Goal: Obtain resource: Download file/media

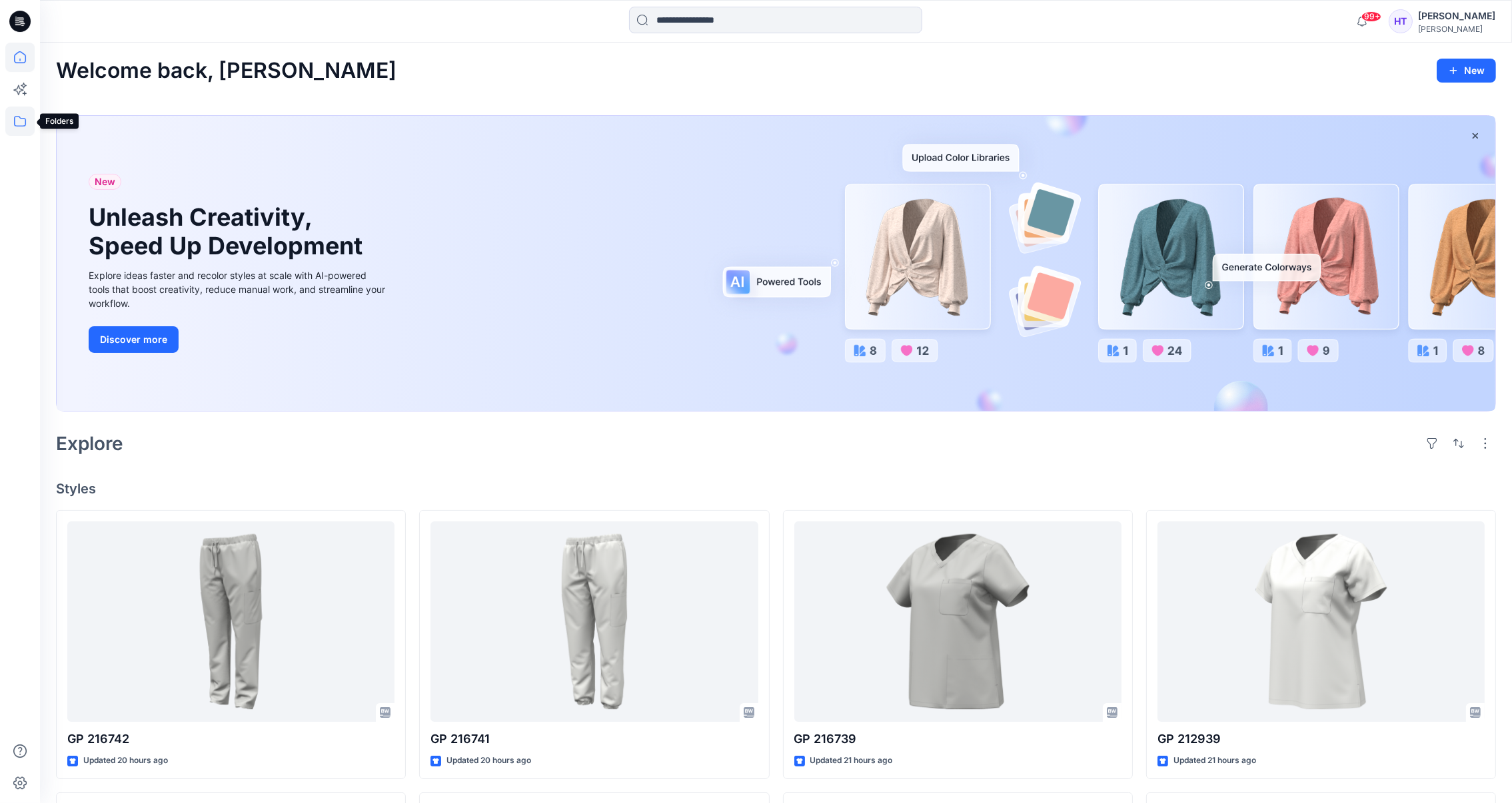
click at [27, 127] on icon at bounding box center [20, 122] width 29 height 29
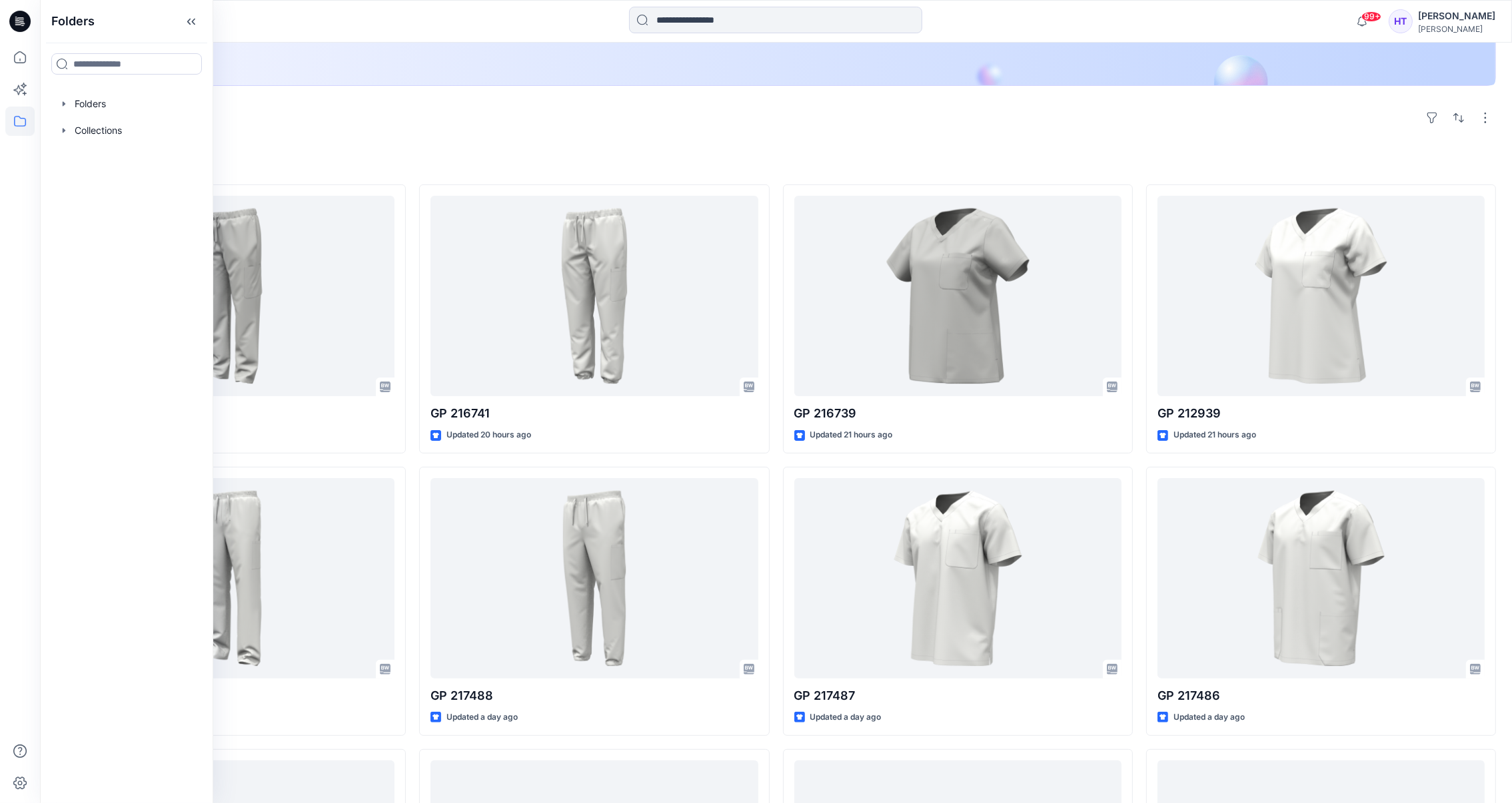
scroll to position [400, 0]
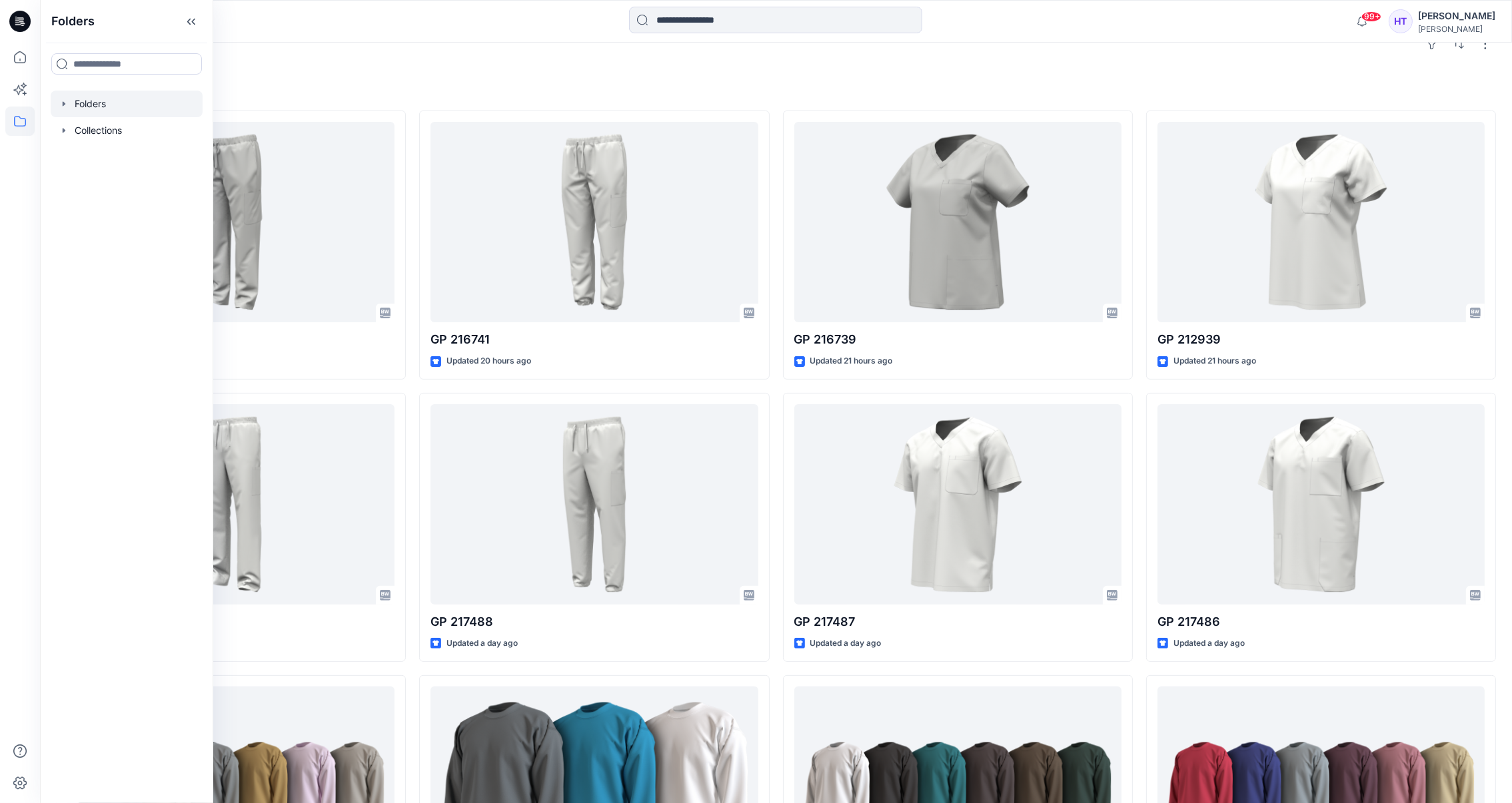
click at [87, 105] on div at bounding box center [126, 104] width 152 height 26
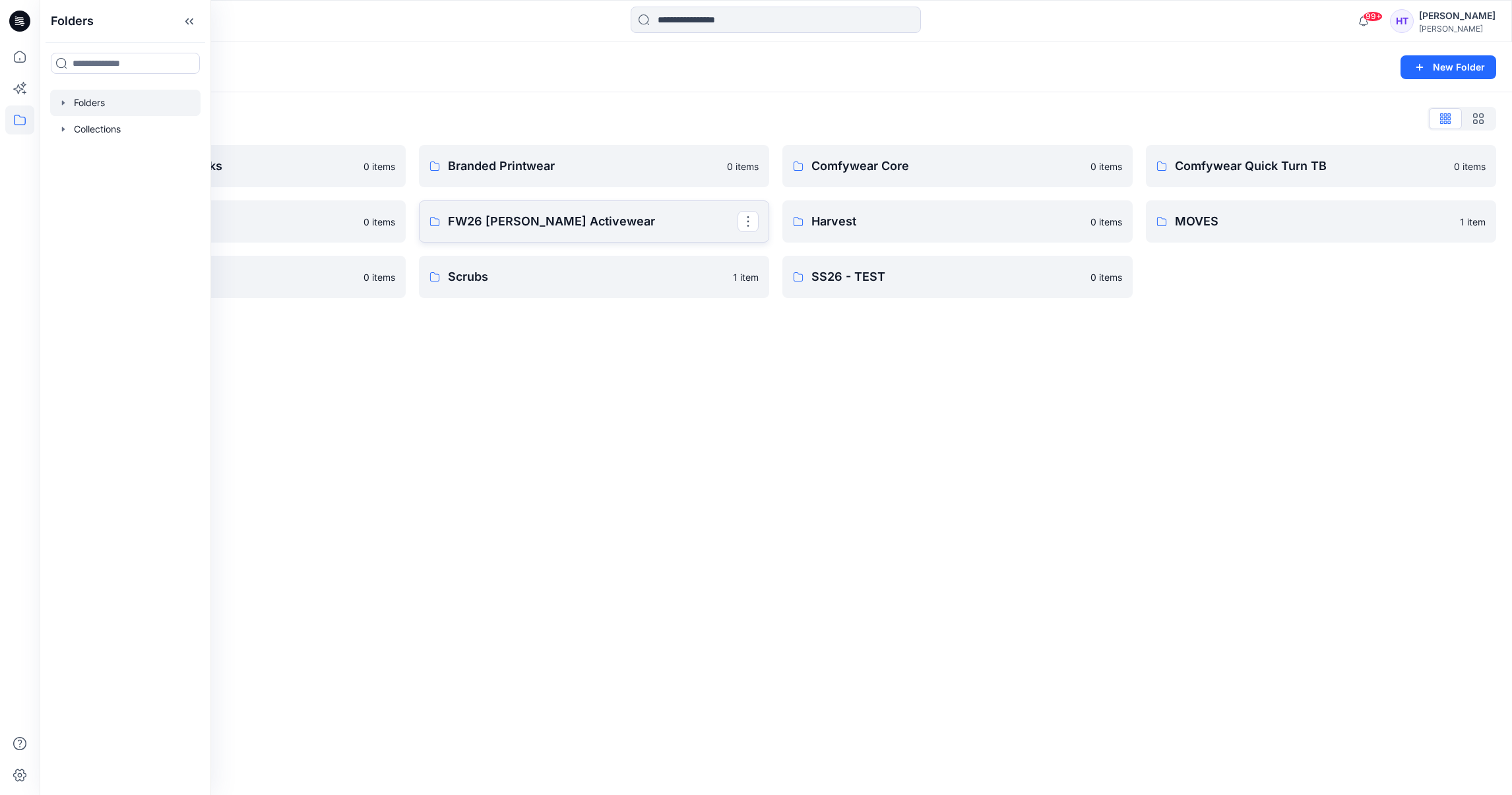
click at [612, 222] on p "FW26 [PERSON_NAME] Activewear" at bounding box center [592, 221] width 289 height 18
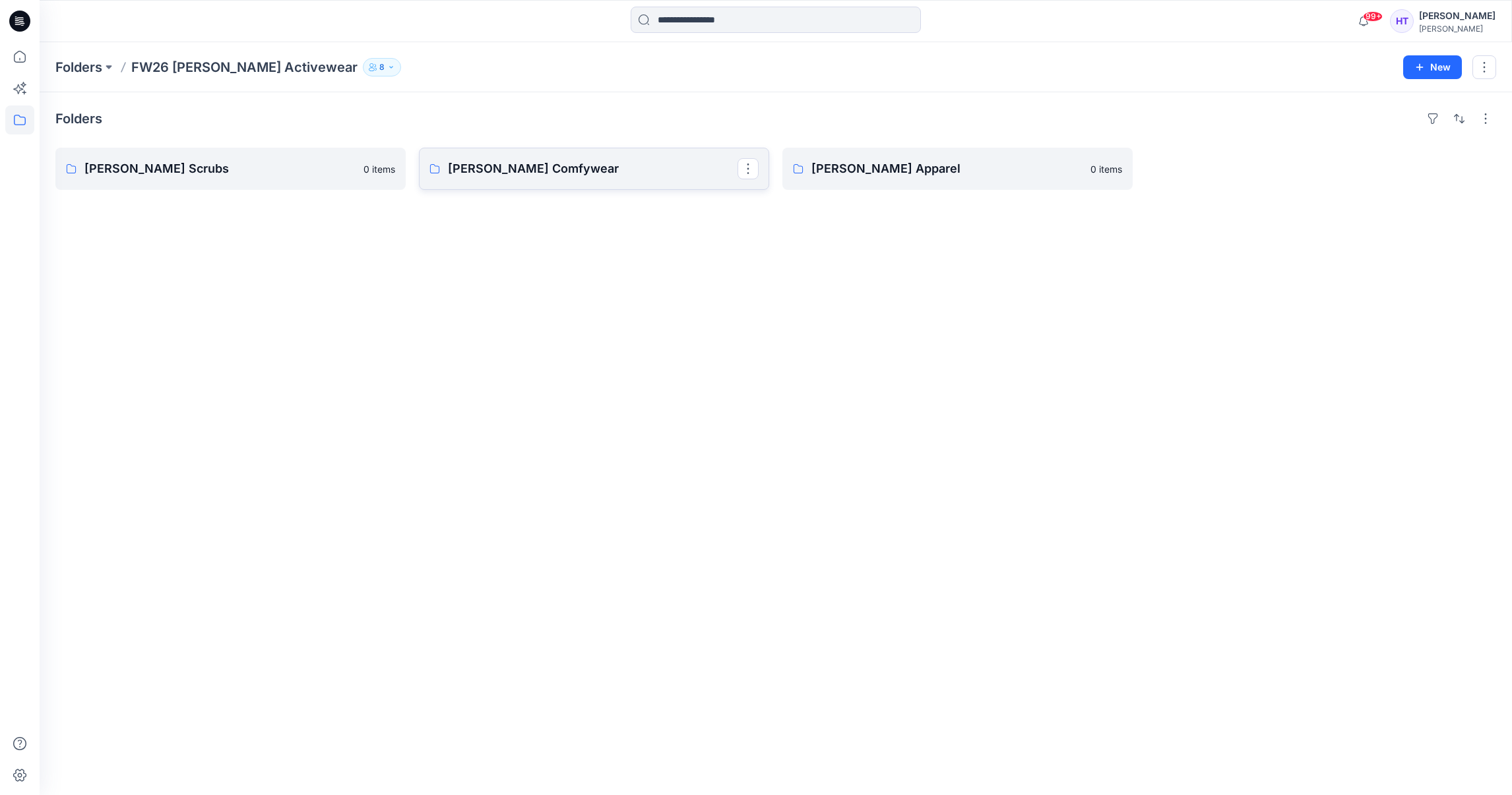
click at [523, 188] on link "[PERSON_NAME] Comfywear" at bounding box center [594, 169] width 350 height 42
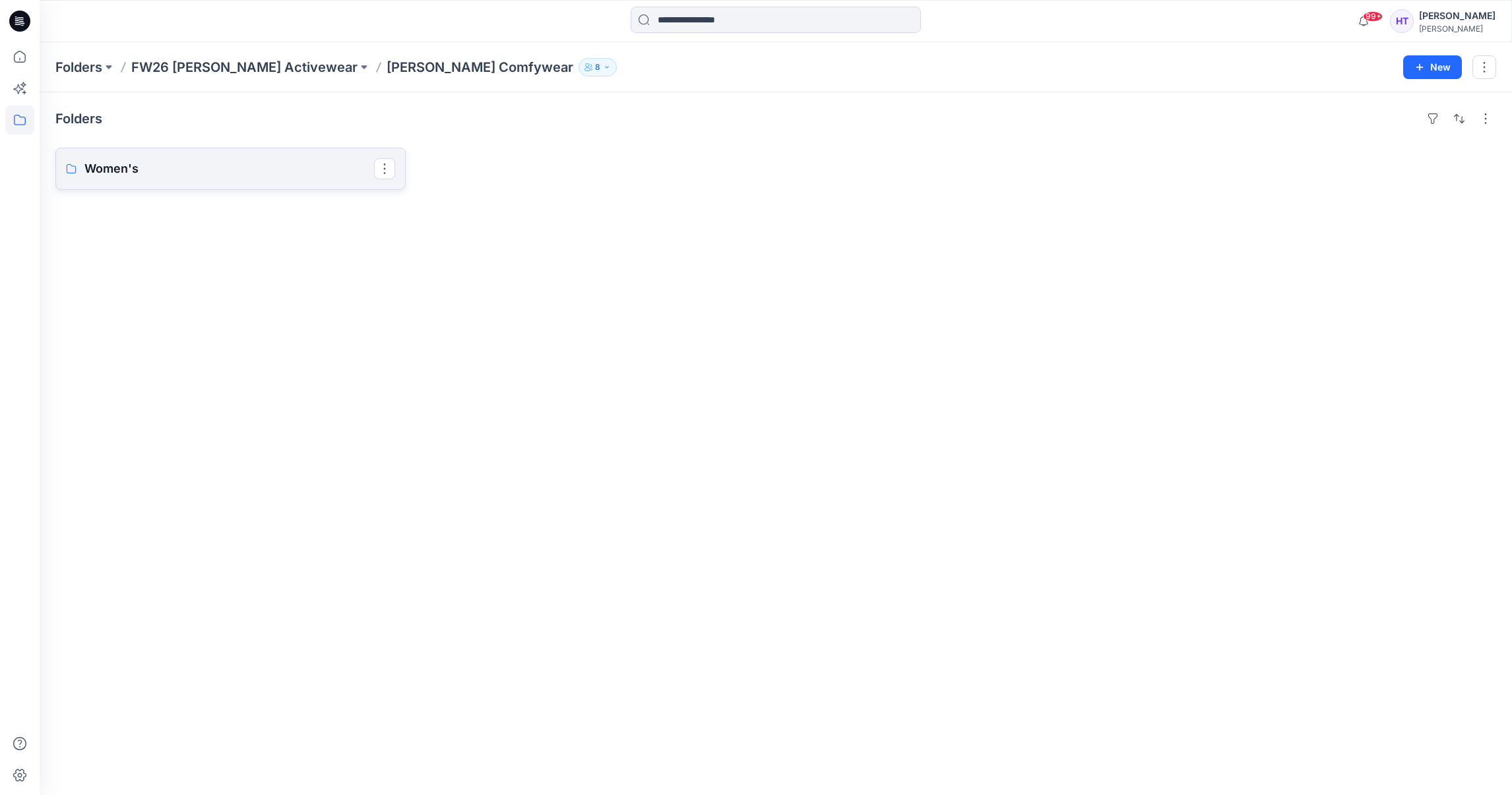
click at [310, 173] on p "Women's" at bounding box center [228, 168] width 289 height 18
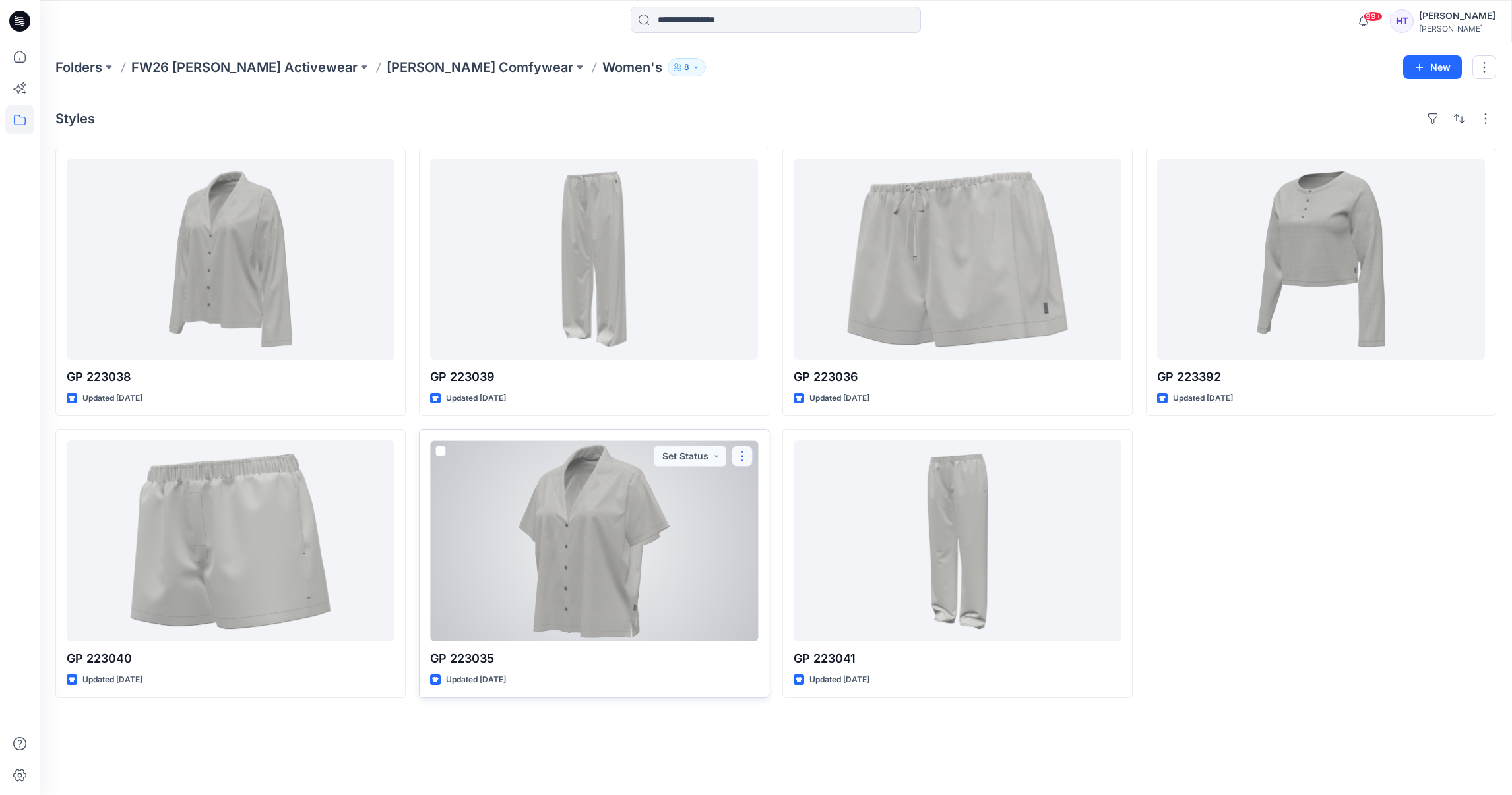
drag, startPoint x: 747, startPoint y: 445, endPoint x: 745, endPoint y: 454, distance: 9.2
click at [745, 454] on button "button" at bounding box center [742, 456] width 21 height 21
click at [664, 530] on div at bounding box center [594, 541] width 328 height 201
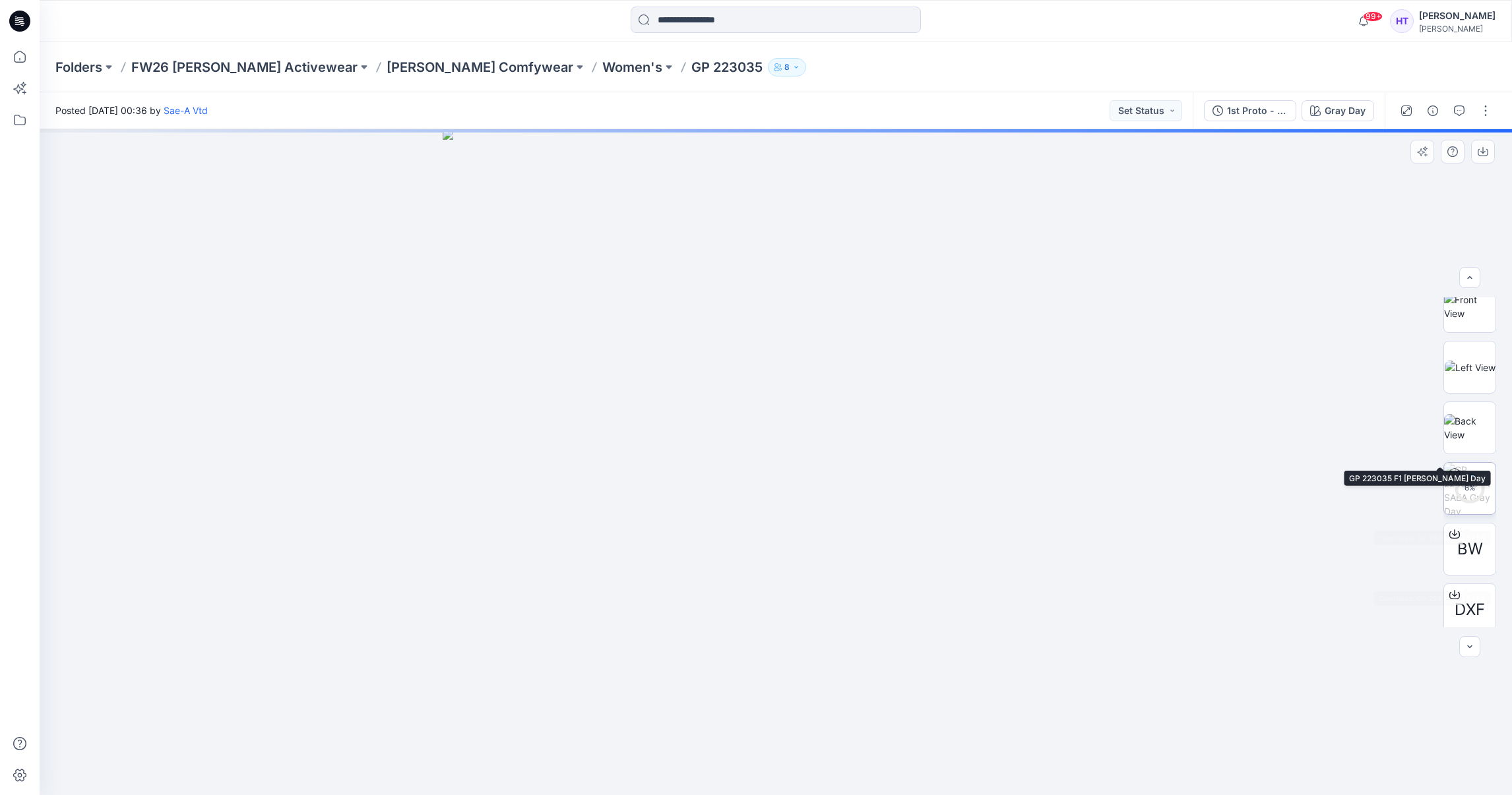
scroll to position [198, 0]
click at [1463, 483] on span "DXF" at bounding box center [1470, 490] width 30 height 24
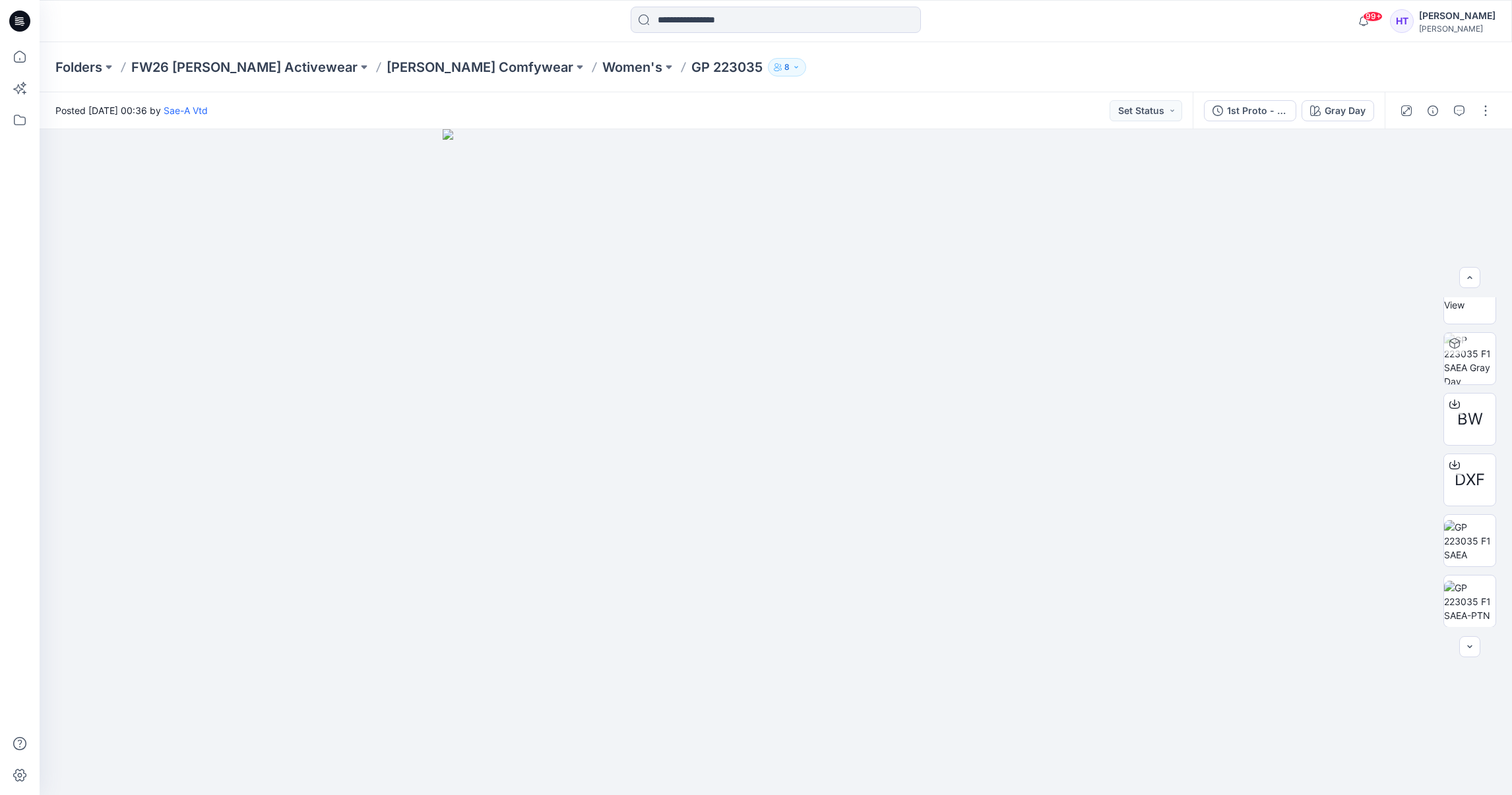
click at [1489, 58] on div "Folders FW26 [PERSON_NAME] Activewear [PERSON_NAME] Comfywear Women's GP 223035…" at bounding box center [776, 67] width 1472 height 50
click at [602, 64] on p "Women's" at bounding box center [632, 67] width 60 height 18
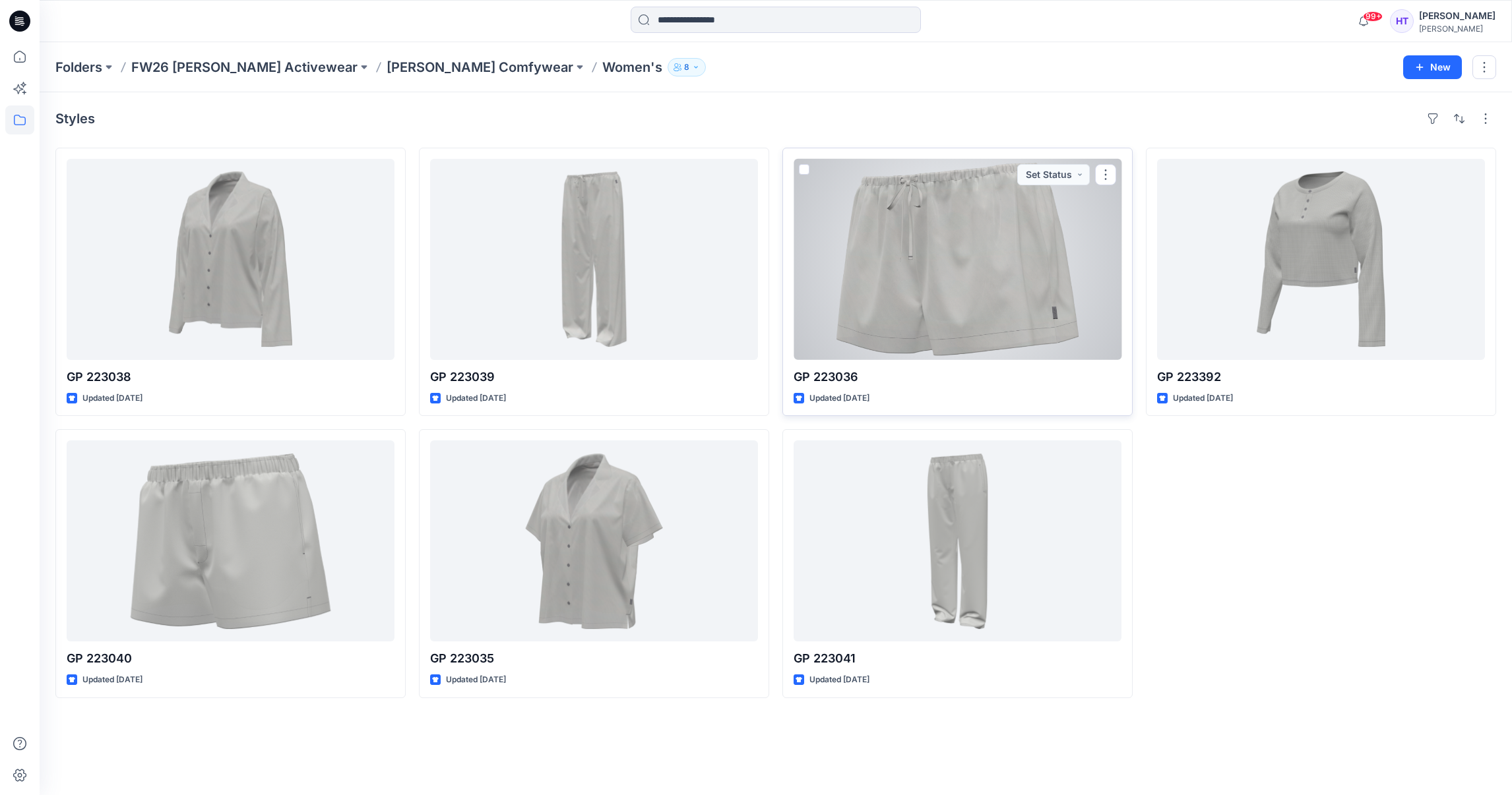
click at [881, 307] on div at bounding box center [958, 259] width 328 height 201
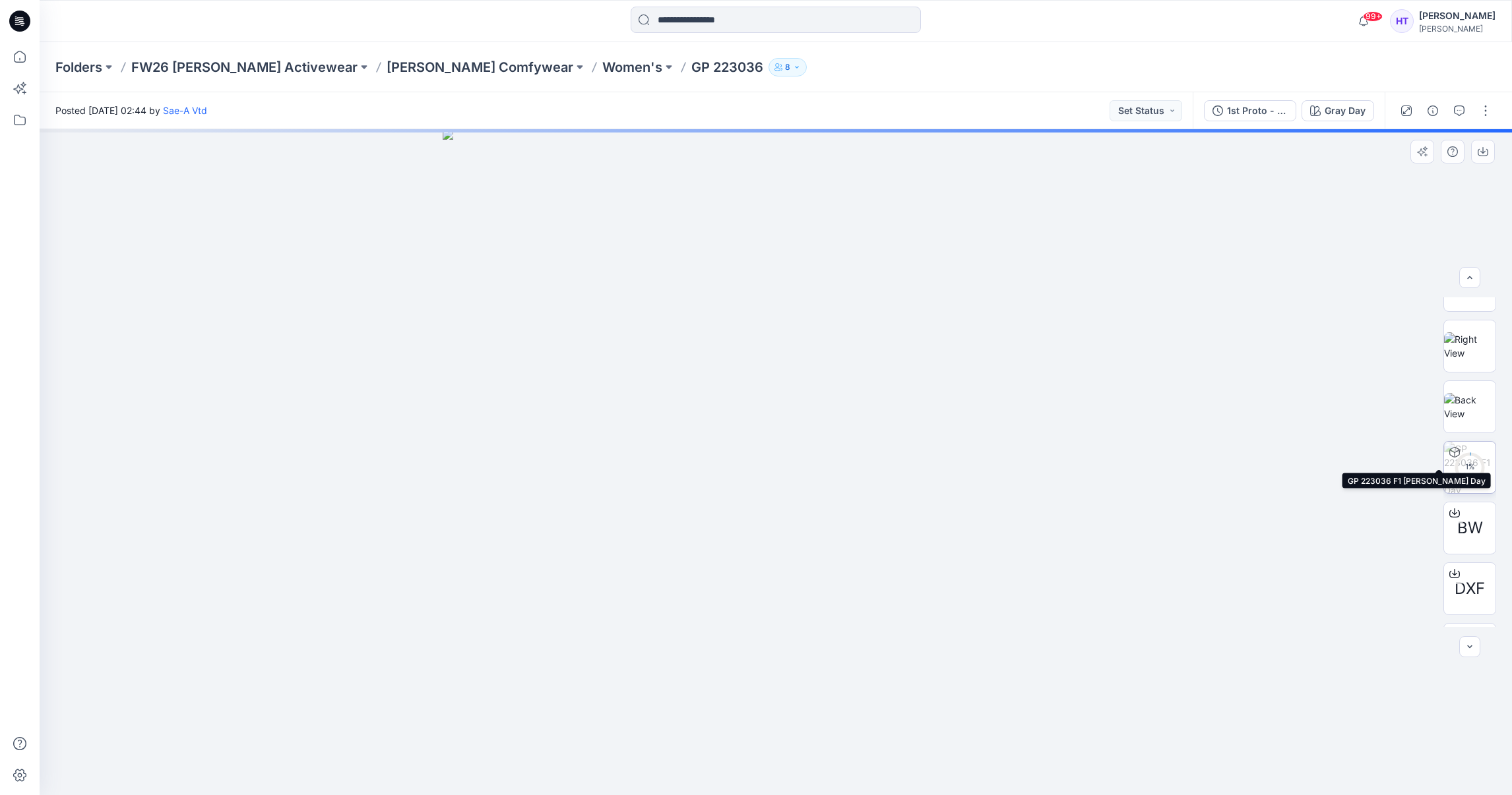
scroll to position [198, 0]
click at [1466, 486] on span "DXF" at bounding box center [1470, 490] width 30 height 24
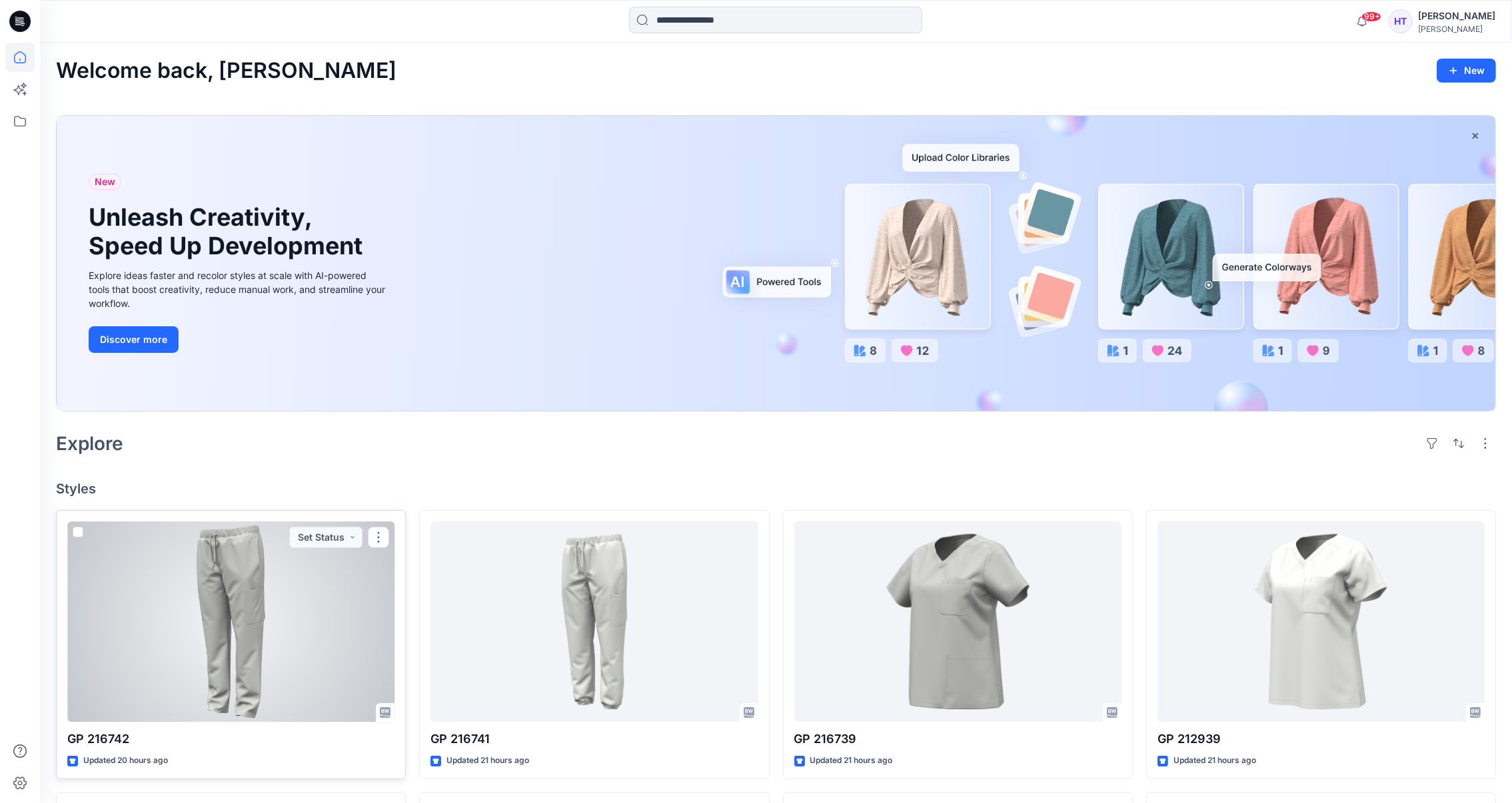
click at [227, 619] on div at bounding box center [231, 622] width 327 height 201
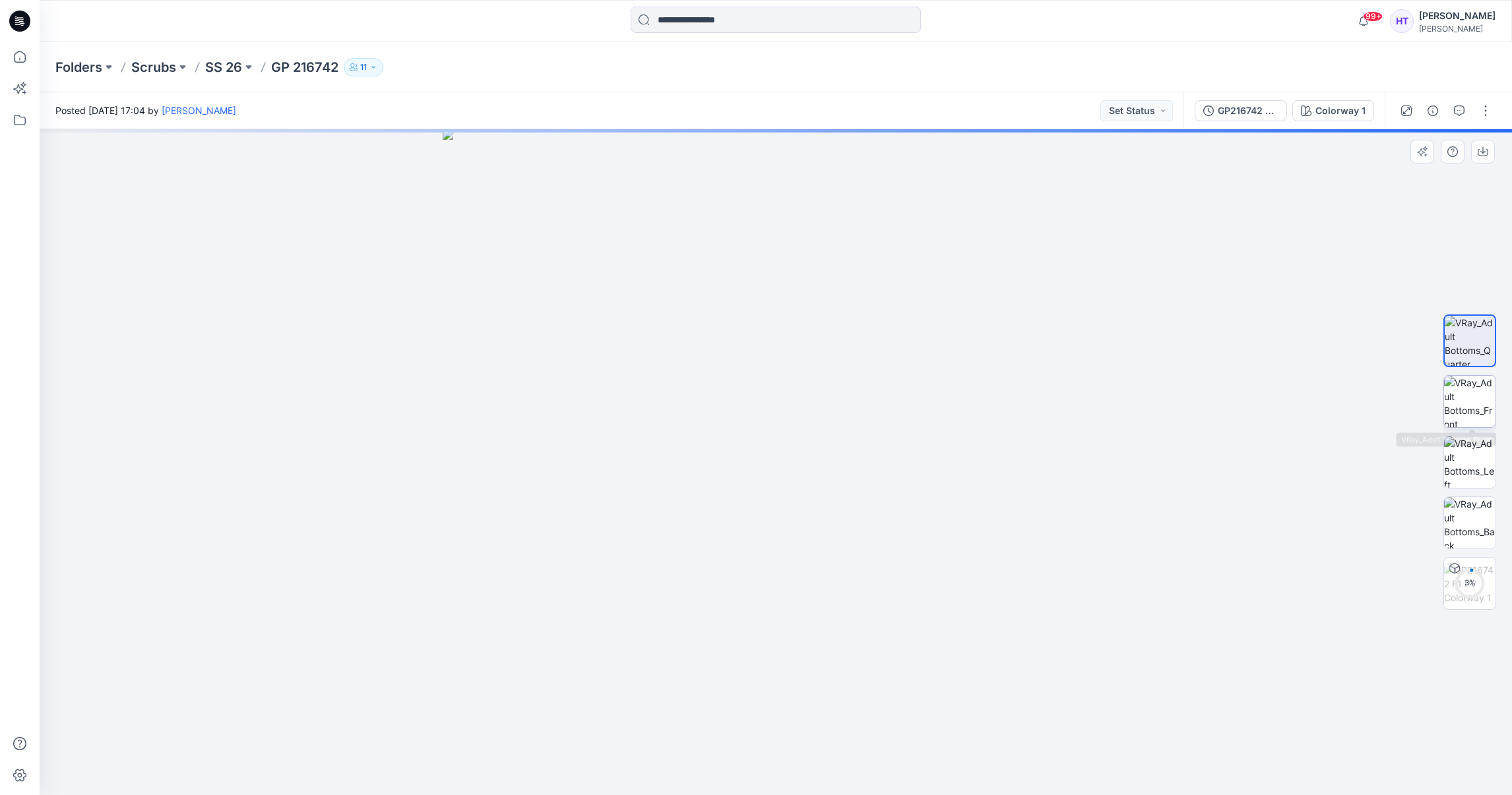
click at [1475, 392] on img at bounding box center [1469, 401] width 51 height 51
click at [1482, 149] on icon "button" at bounding box center [1482, 150] width 5 height 7
click at [1462, 466] on img at bounding box center [1469, 462] width 51 height 51
click at [1490, 160] on button "button" at bounding box center [1482, 151] width 24 height 24
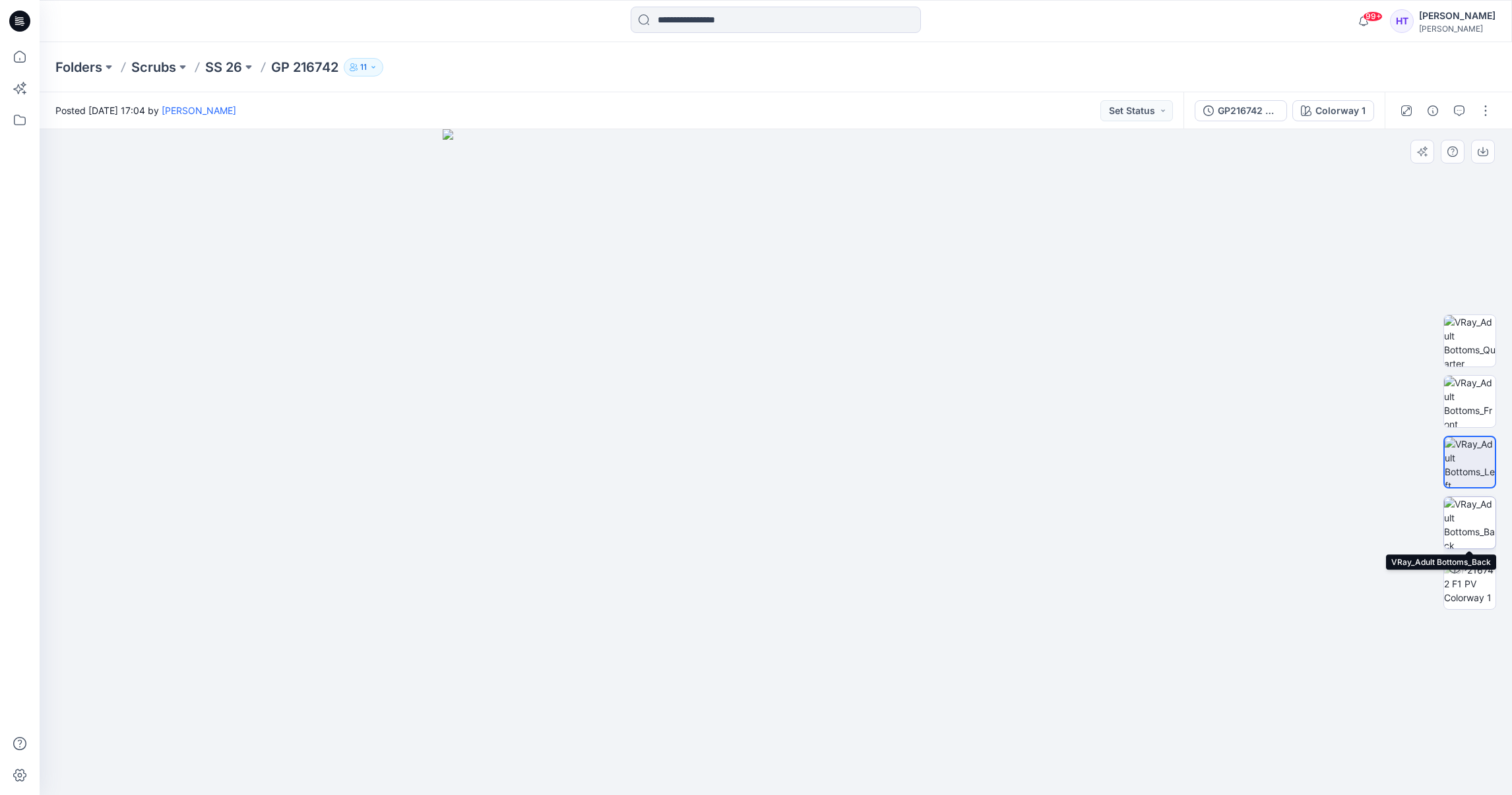
click at [1467, 517] on img at bounding box center [1469, 523] width 51 height 51
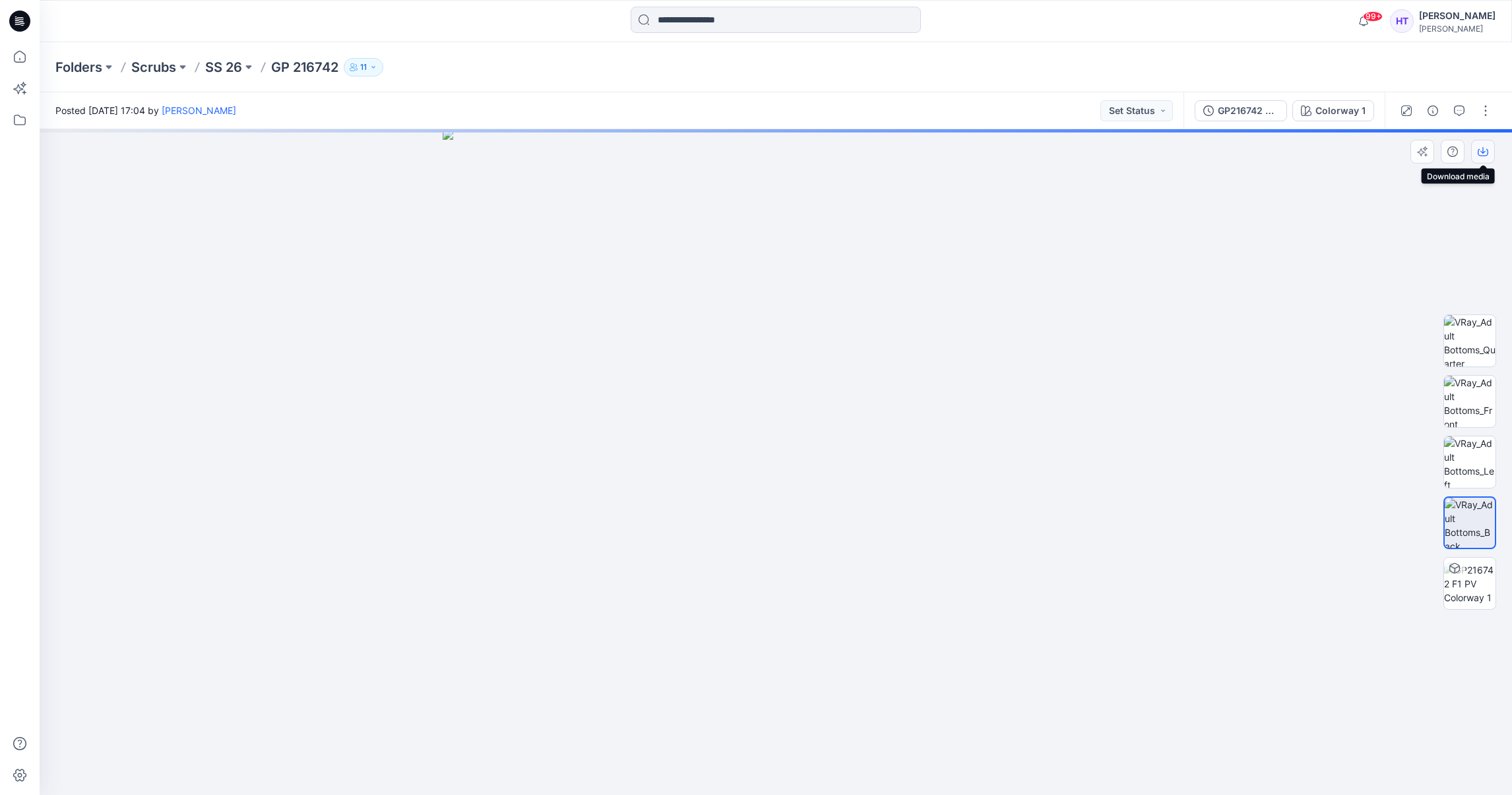
click at [1478, 154] on icon "button" at bounding box center [1482, 153] width 11 height 7
